Goal: Task Accomplishment & Management: Manage account settings

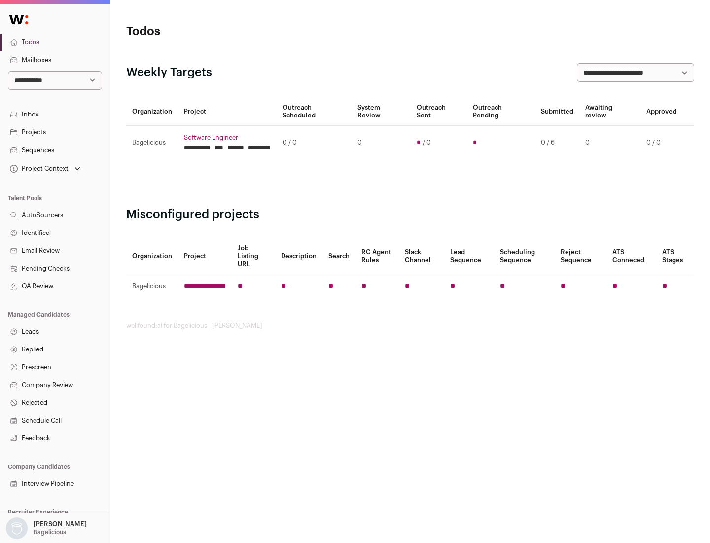
click at [55, 132] on link "Projects" at bounding box center [55, 132] width 110 height 18
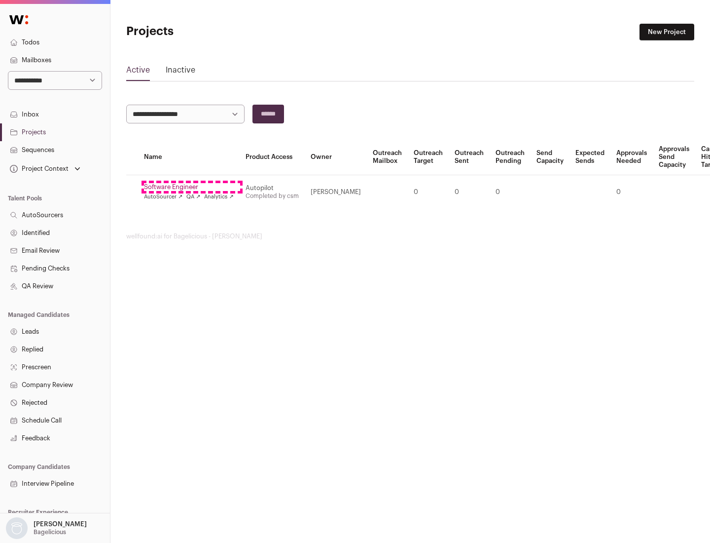
click at [192, 187] on link "Software Engineer" at bounding box center [189, 187] width 90 height 8
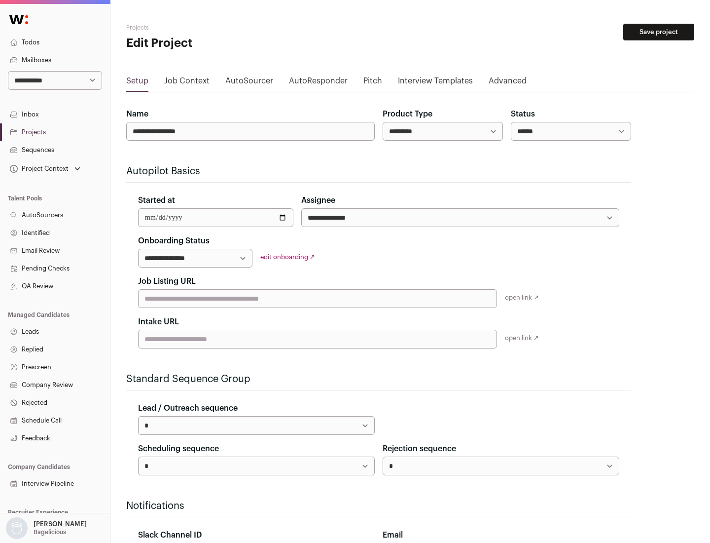
click at [659, 32] on button "Save project" at bounding box center [659, 32] width 71 height 17
